Goal: Task Accomplishment & Management: Use online tool/utility

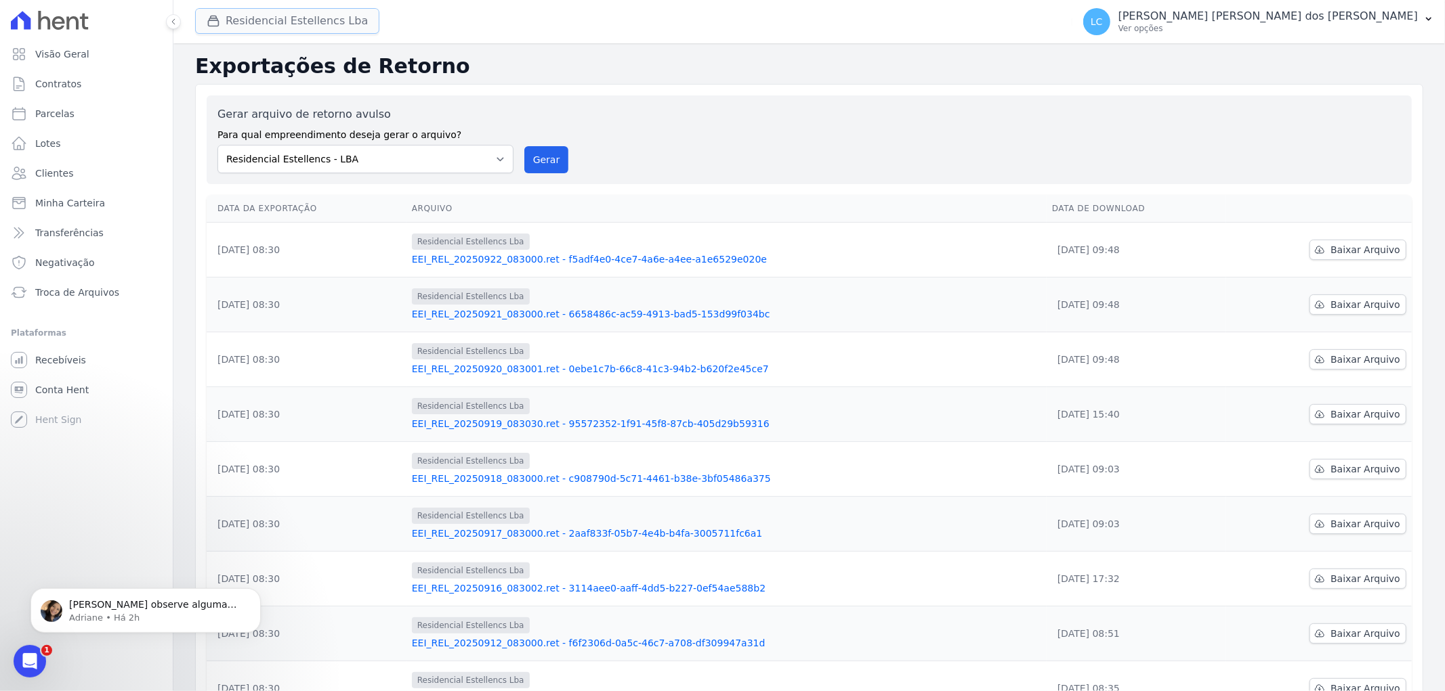
click at [293, 20] on button "Residencial Estellencs Lba" at bounding box center [287, 21] width 184 height 26
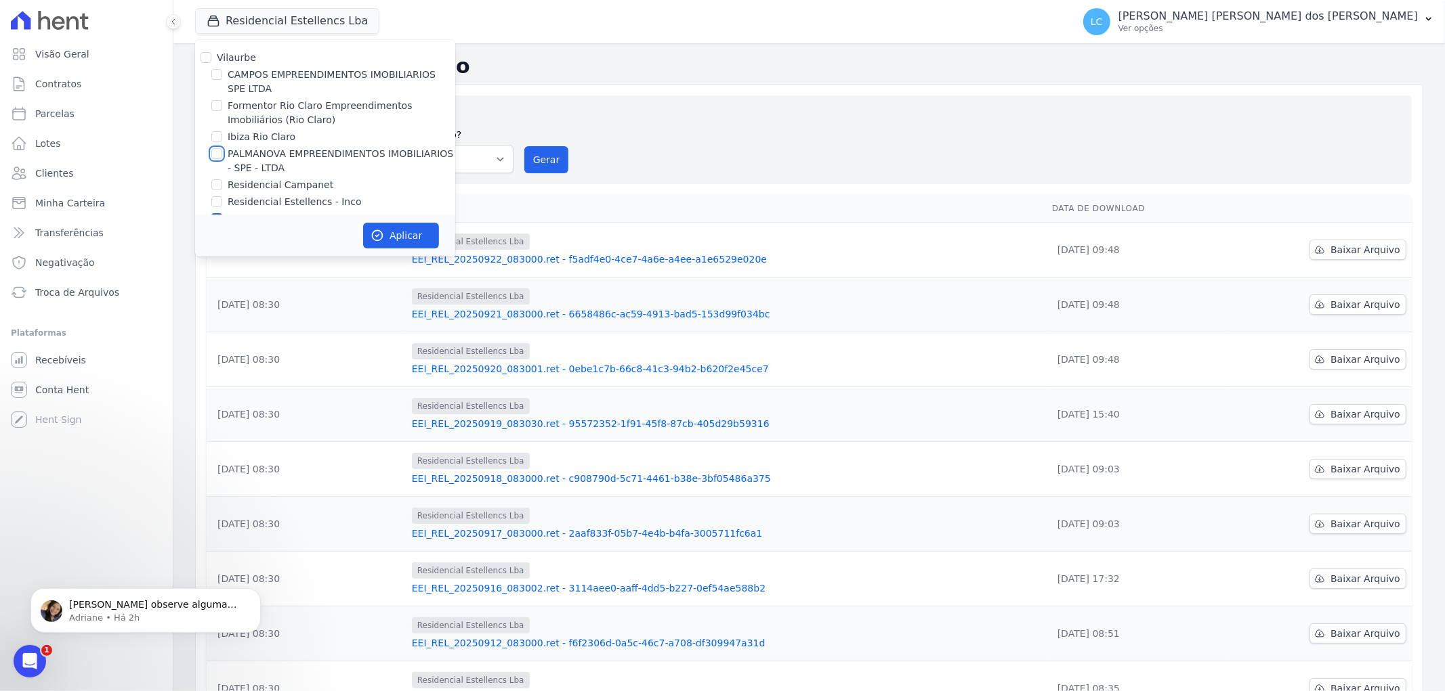
click at [217, 148] on input "PALMANOVA EMPREENDIMENTOS IMOBILIARIOS - SPE - LTDA" at bounding box center [216, 153] width 11 height 11
checkbox input "true"
click at [217, 213] on input "Residencial Estellencs - LBA" at bounding box center [216, 218] width 11 height 11
checkbox input "false"
click at [396, 223] on button "Aplicar" at bounding box center [401, 236] width 76 height 26
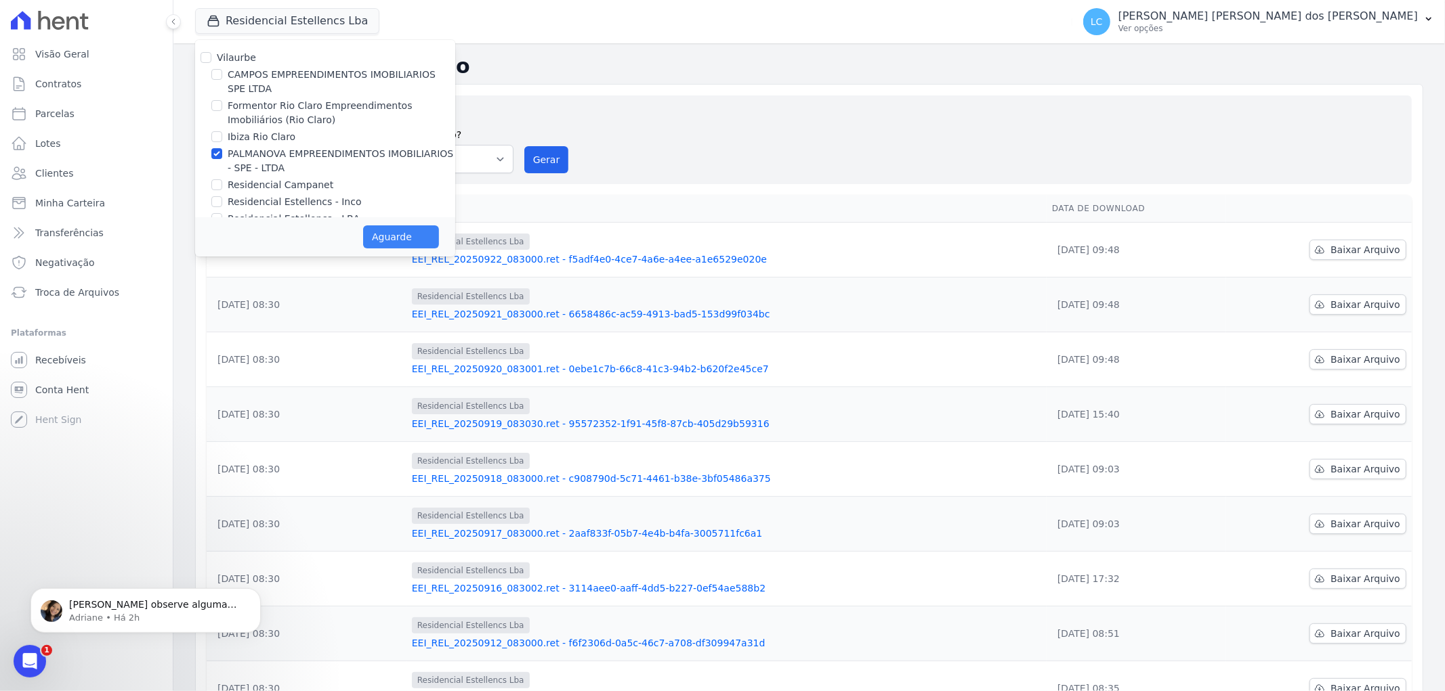
scroll to position [19, 0]
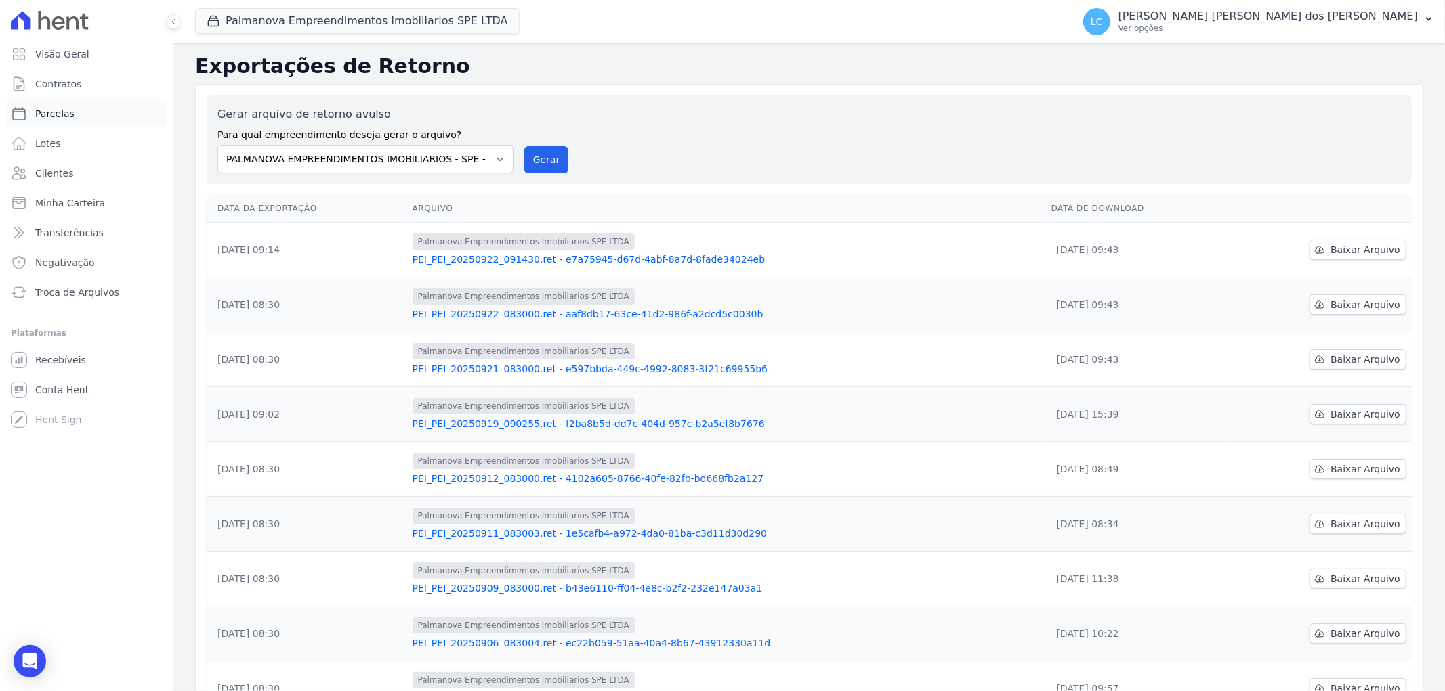
click at [79, 107] on link "Parcelas" at bounding box center [86, 113] width 162 height 27
select select
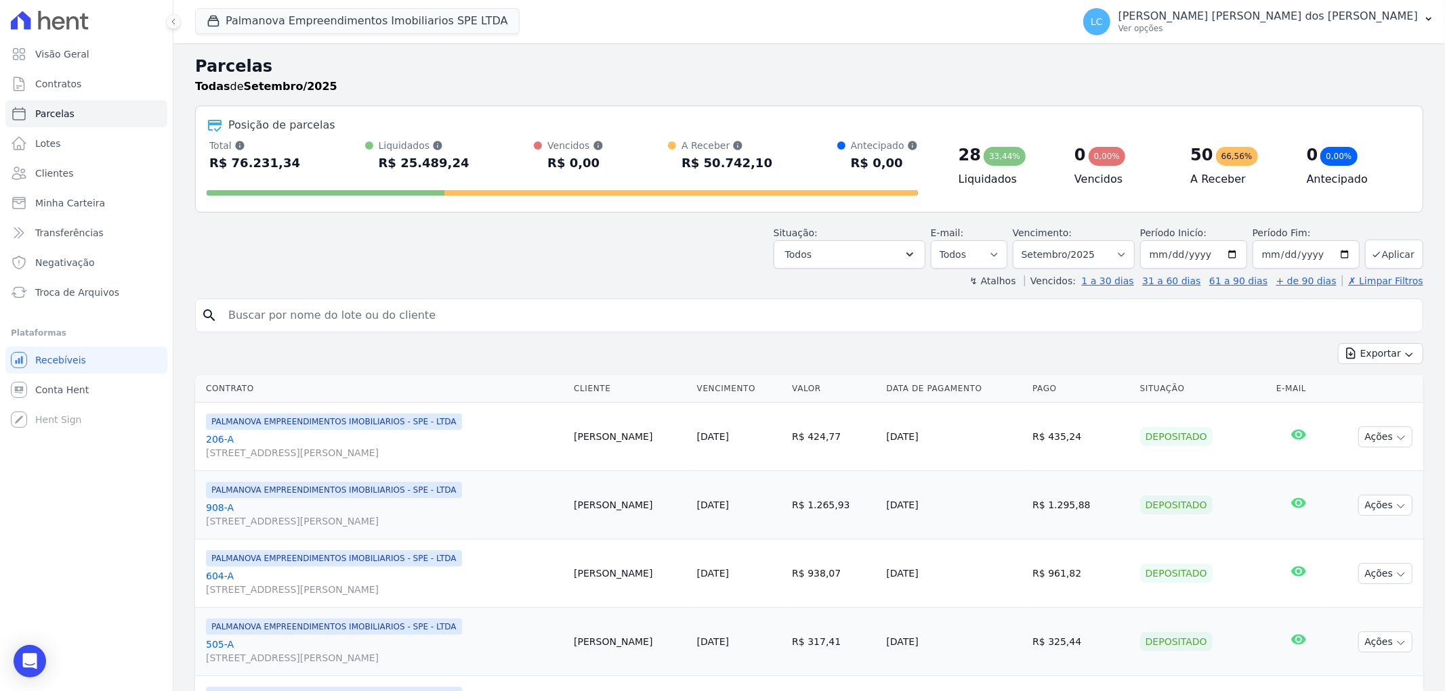
click at [427, 302] on input "search" at bounding box center [818, 315] width 1197 height 27
paste input "[PERSON_NAME] do [PERSON_NAME]"
type input "[PERSON_NAME] do [PERSON_NAME]"
select select
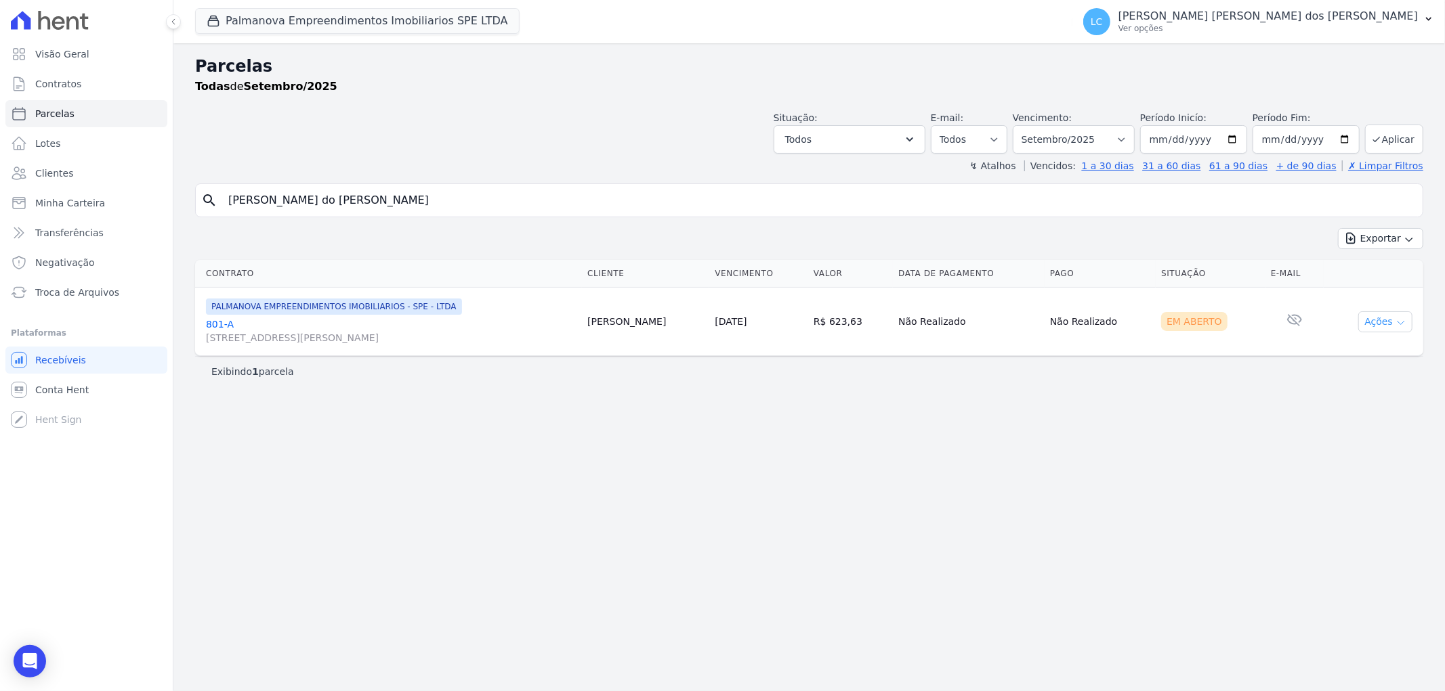
click at [1389, 316] on button "Ações" at bounding box center [1385, 322] width 54 height 21
click at [1360, 349] on link "Ver boleto" at bounding box center [1380, 353] width 130 height 25
